Goal: Find contact information

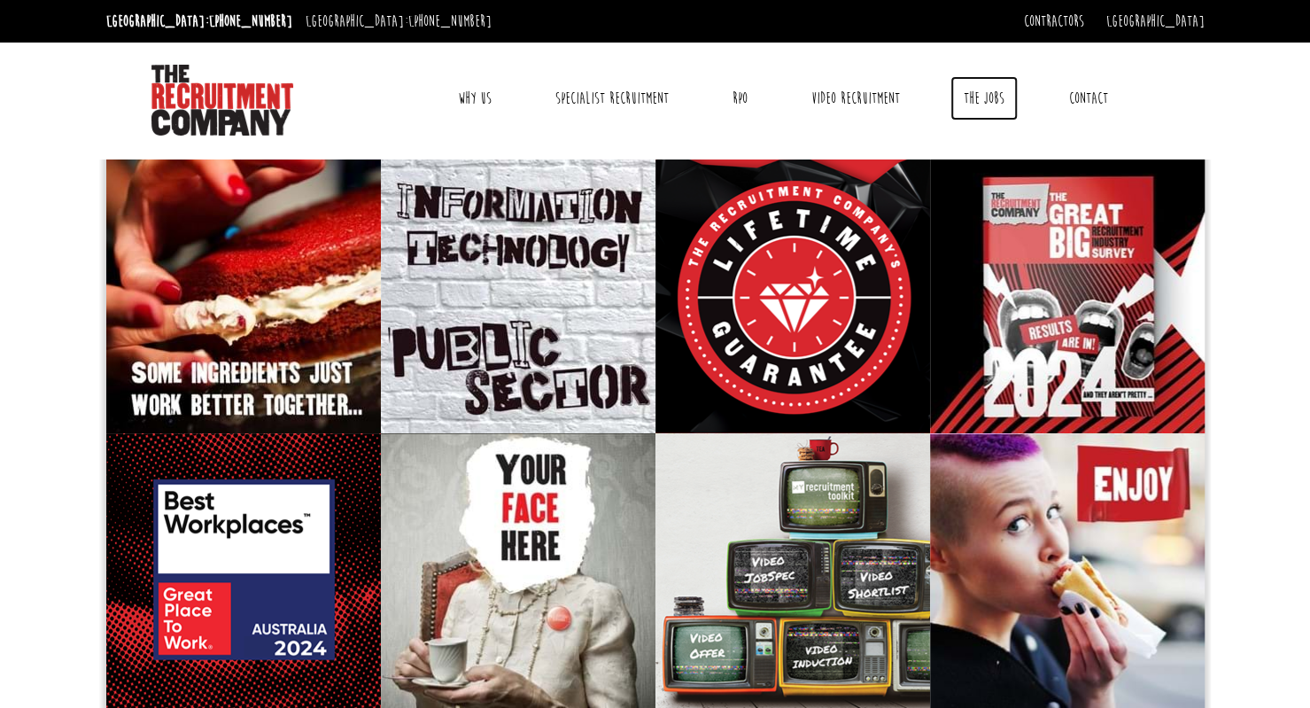
click at [992, 88] on link "The Jobs" at bounding box center [984, 98] width 67 height 44
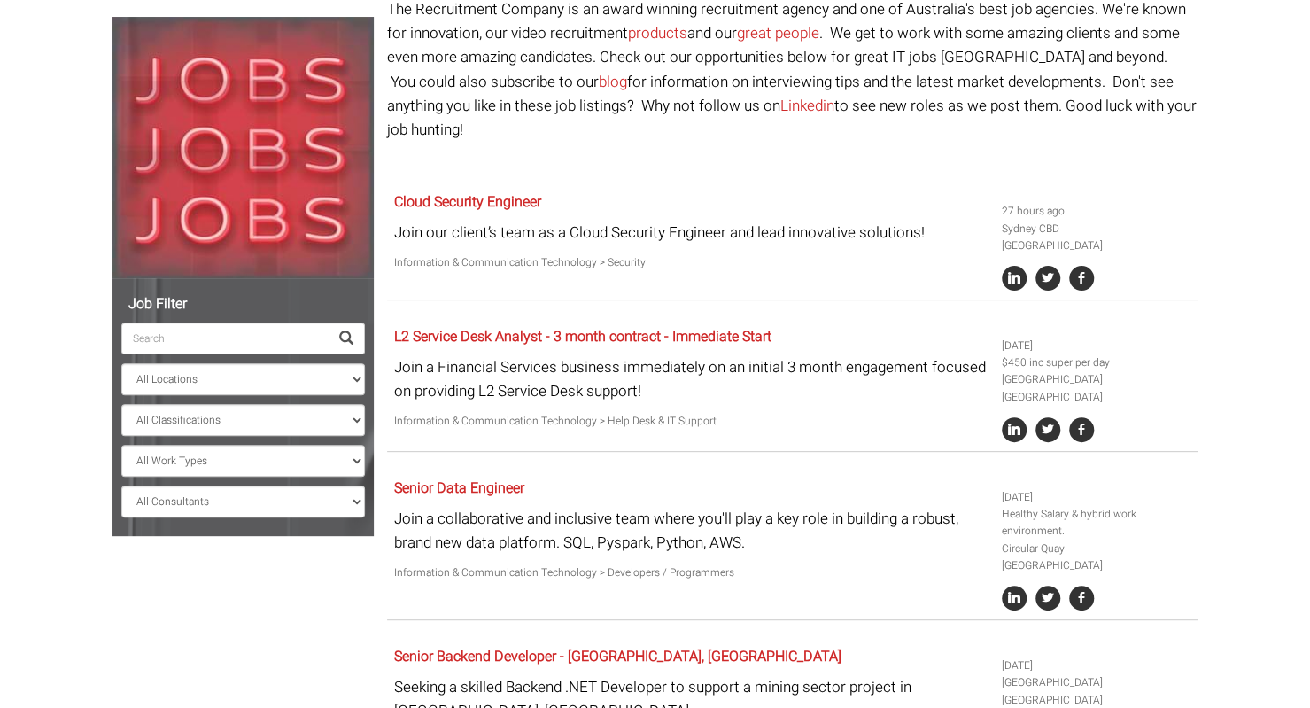
scroll to position [175, 0]
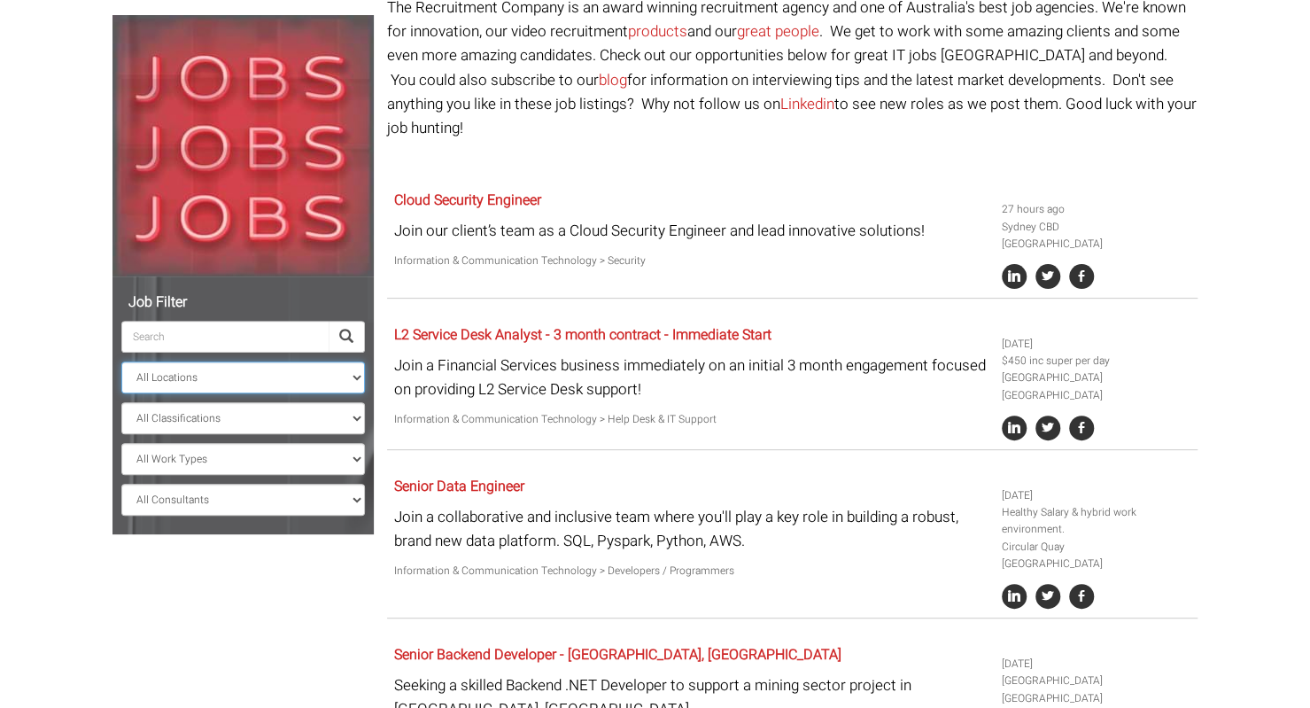
click at [288, 380] on select "All Locations Sydney Melbourne Ireland Sydney CBD Parramatta Circular Quay Nort…" at bounding box center [243, 377] width 244 height 32
select select "[GEOGRAPHIC_DATA]"
click at [121, 361] on select "All Locations Sydney Melbourne Ireland Sydney CBD Parramatta Circular Quay Nort…" at bounding box center [243, 377] width 244 height 32
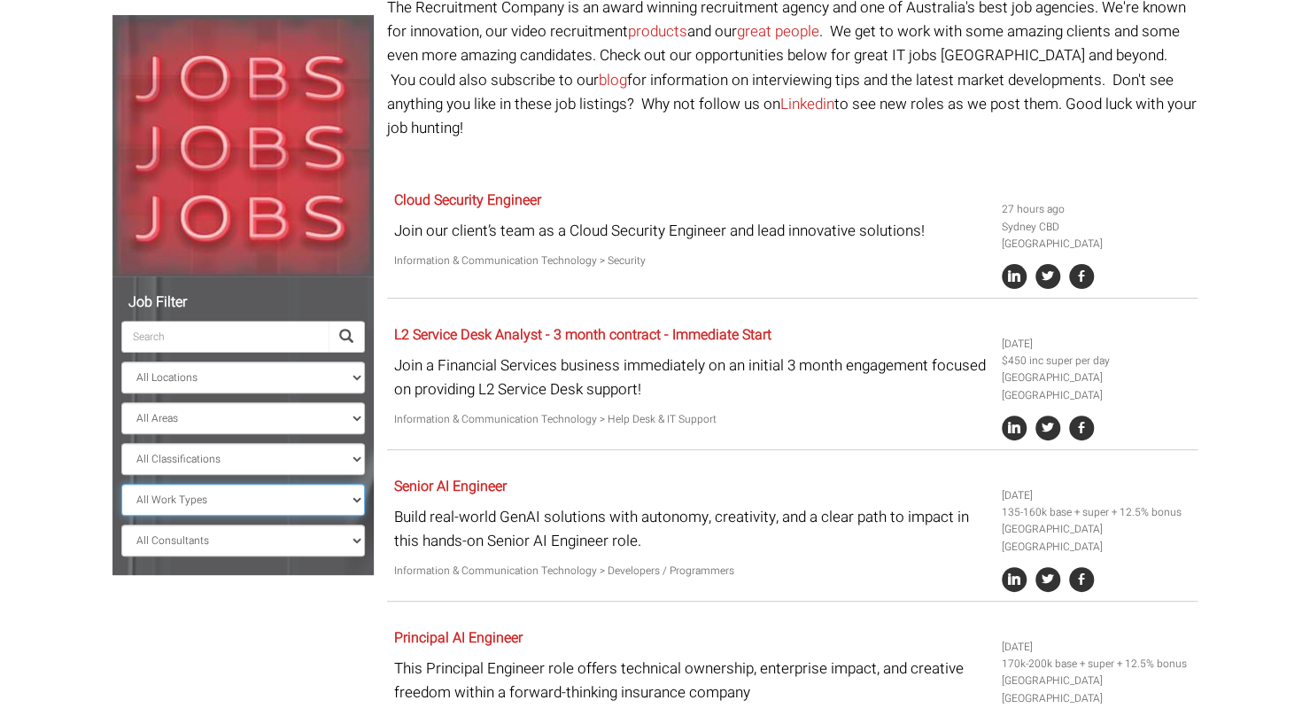
click at [252, 501] on select "All Work Types Full Time Part Time Casual Contract / Temp" at bounding box center [243, 500] width 244 height 32
select select "Contract / Temp"
click at [121, 484] on select "All Work Types Full Time Part Time Casual Contract / Temp" at bounding box center [243, 500] width 244 height 32
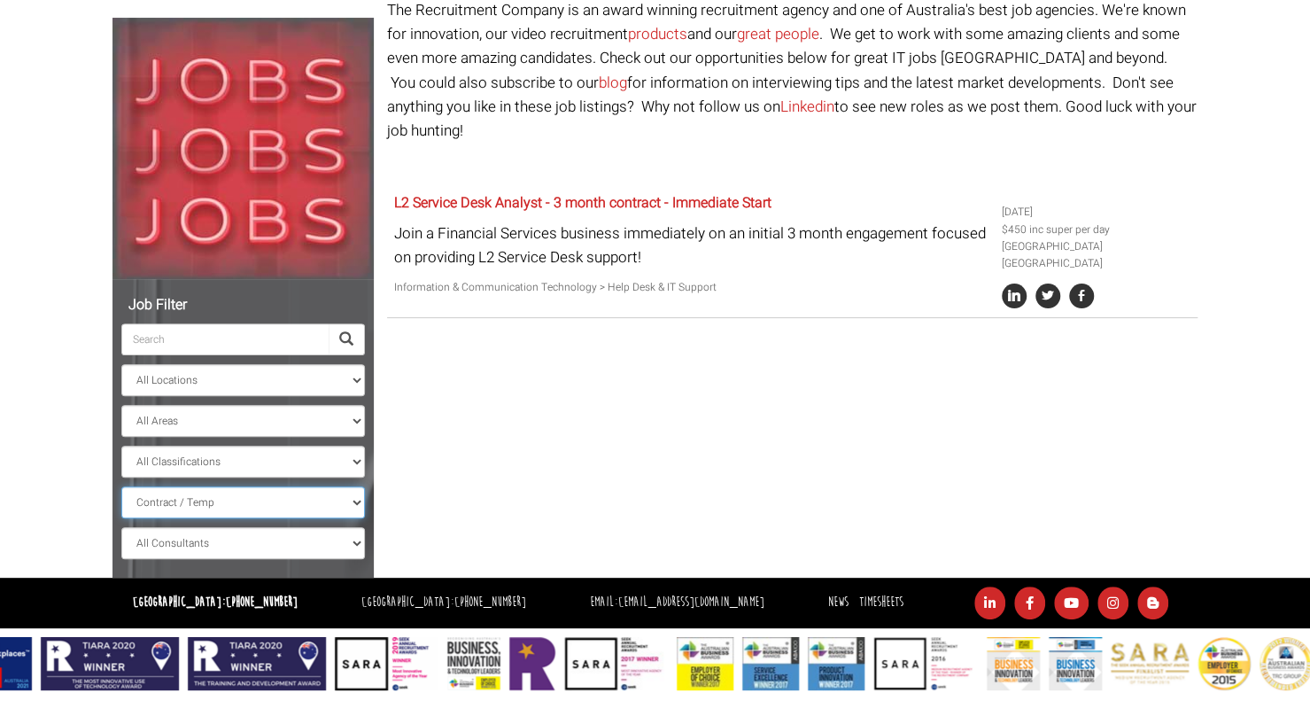
scroll to position [171, 0]
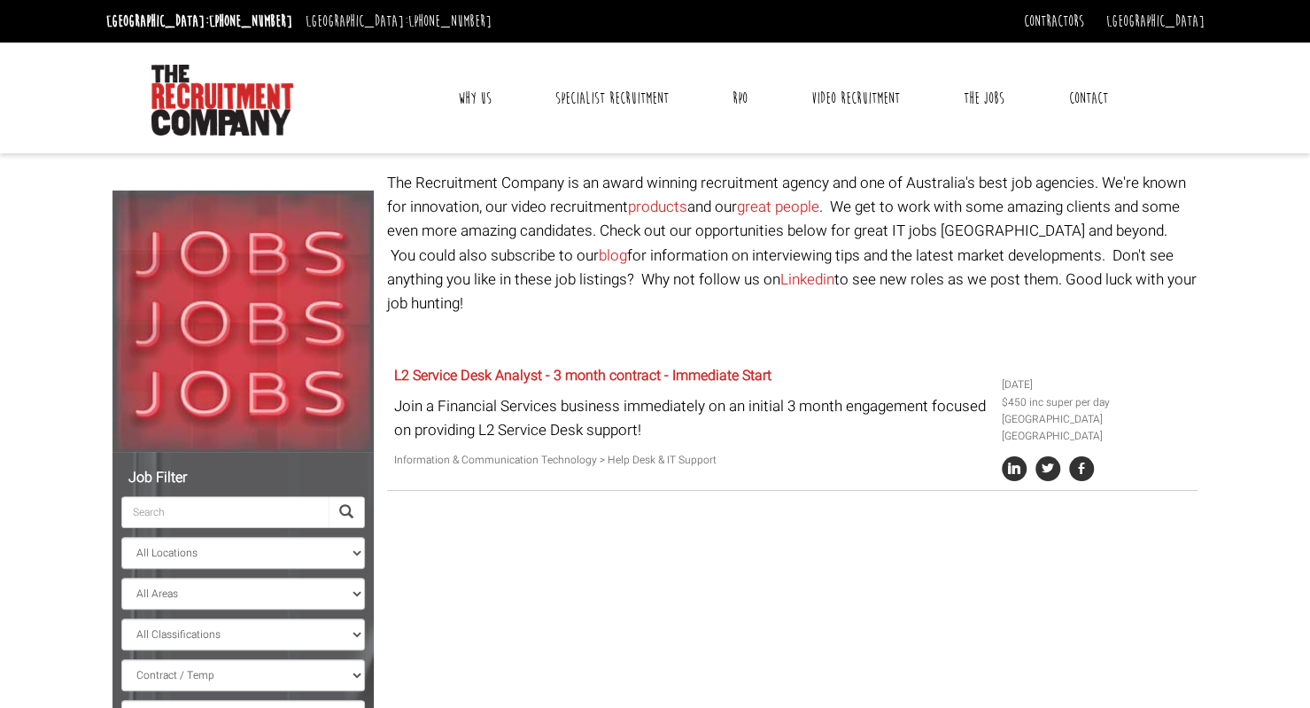
click at [1114, 102] on link "Contact" at bounding box center [1088, 98] width 66 height 44
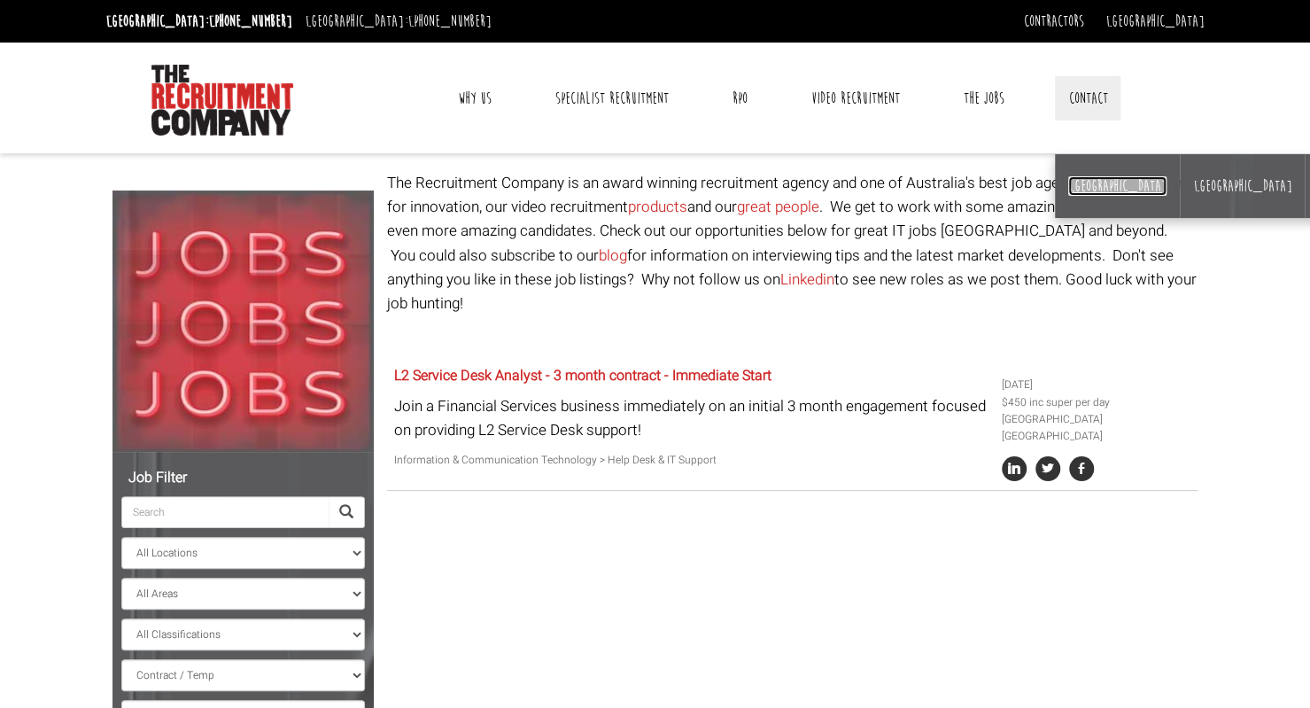
click at [1084, 178] on link "[GEOGRAPHIC_DATA]" at bounding box center [1117, 185] width 98 height 19
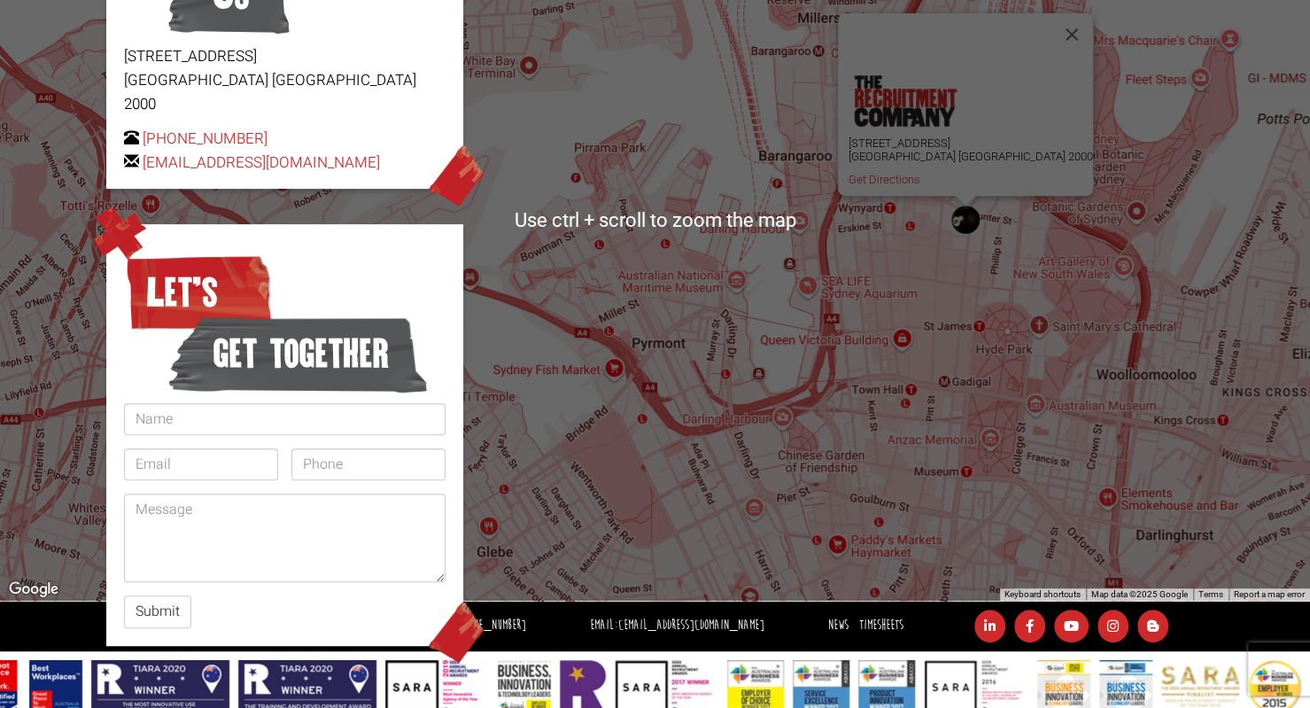
scroll to position [333, 0]
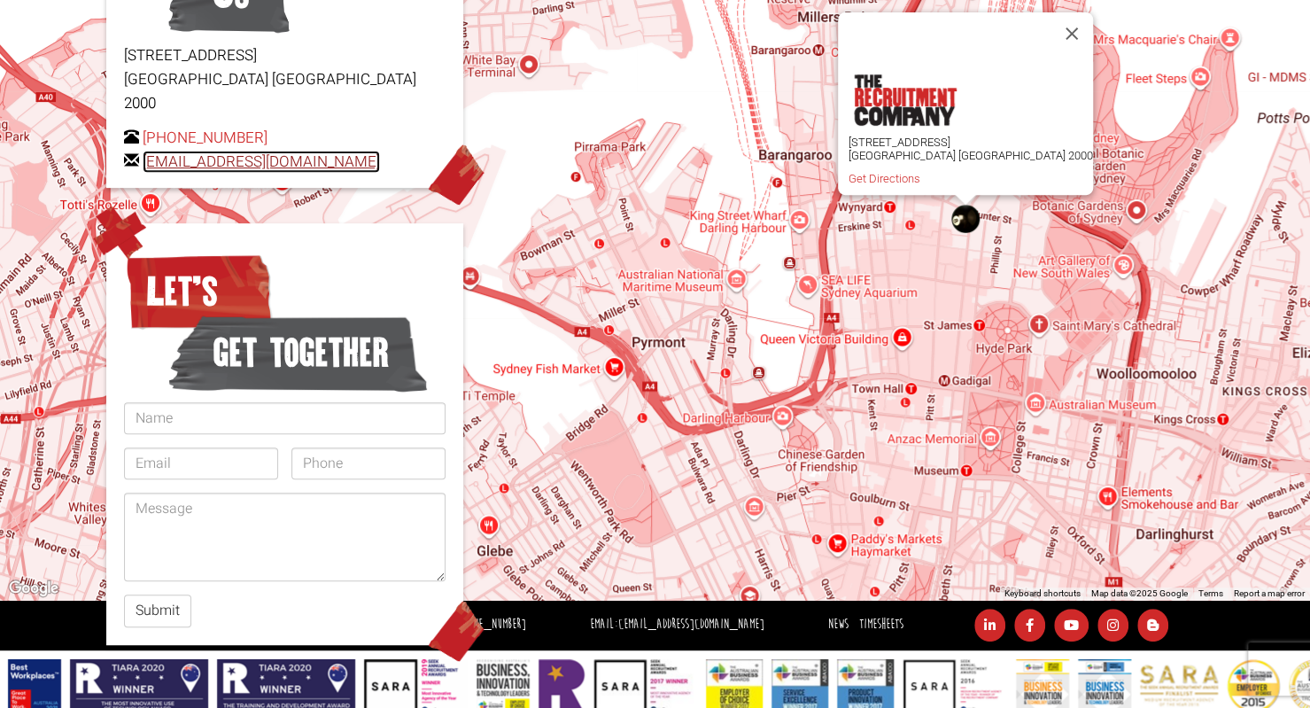
click at [332, 151] on link "[EMAIL_ADDRESS][DOMAIN_NAME]" at bounding box center [261, 162] width 237 height 22
